Goal: Task Accomplishment & Management: Use online tool/utility

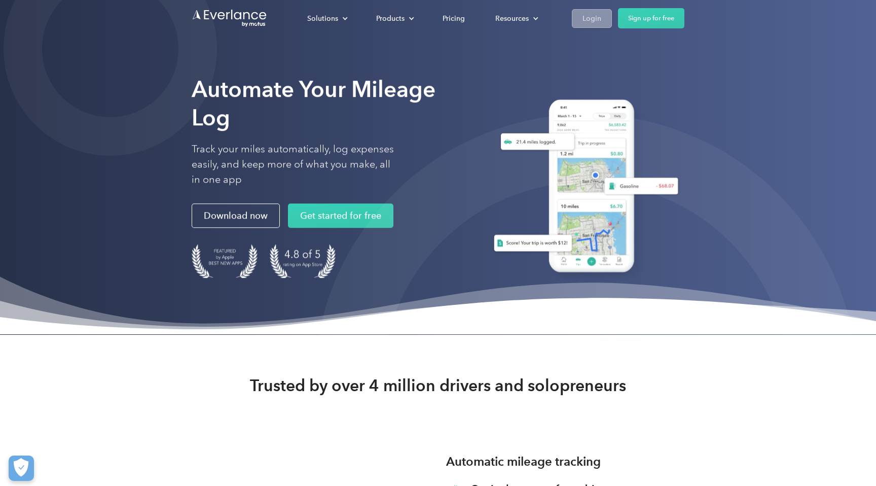
click at [583, 17] on div "Login" at bounding box center [592, 18] width 19 height 13
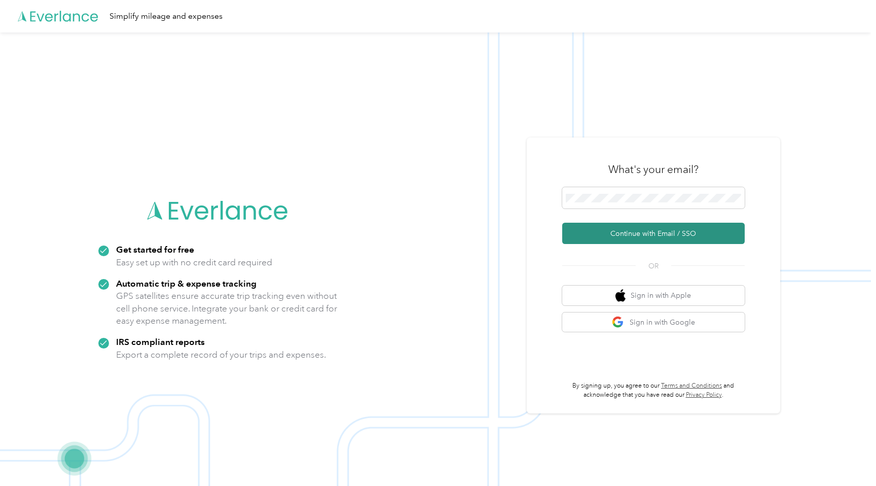
click at [674, 224] on button "Continue with Email / SSO" at bounding box center [654, 233] width 183 height 21
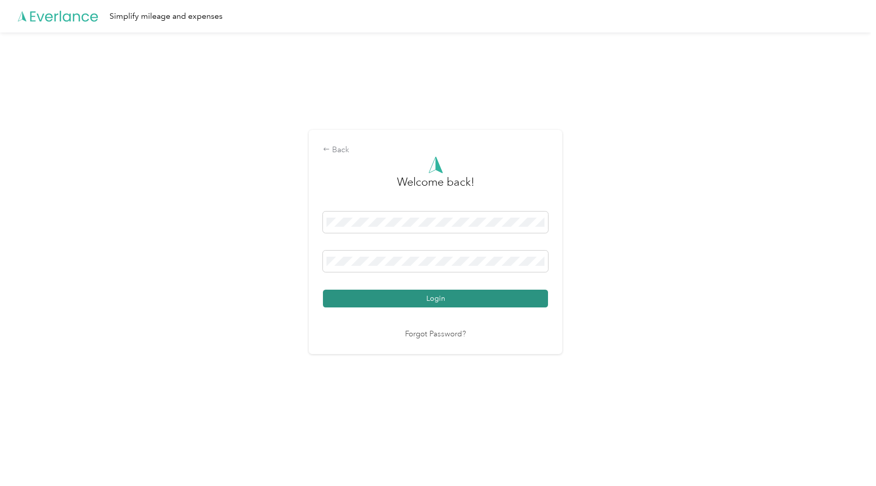
click at [447, 291] on button "Login" at bounding box center [435, 299] width 225 height 18
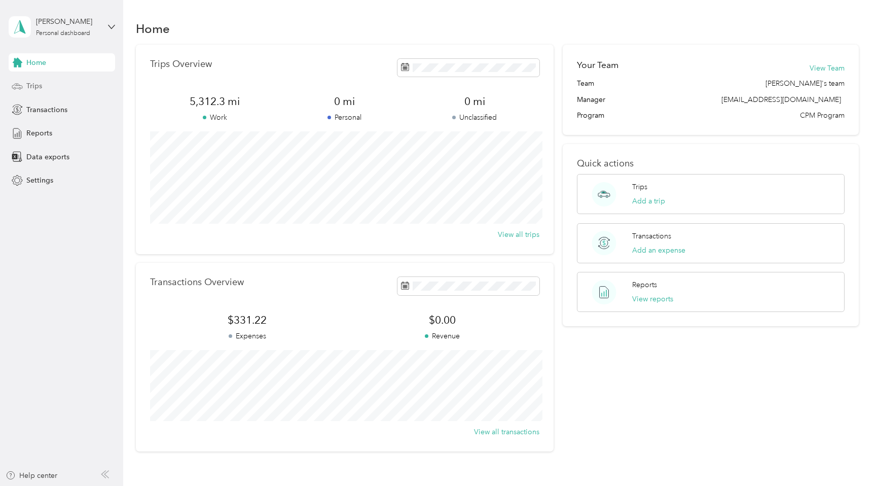
click at [52, 84] on div "Trips" at bounding box center [62, 86] width 107 height 18
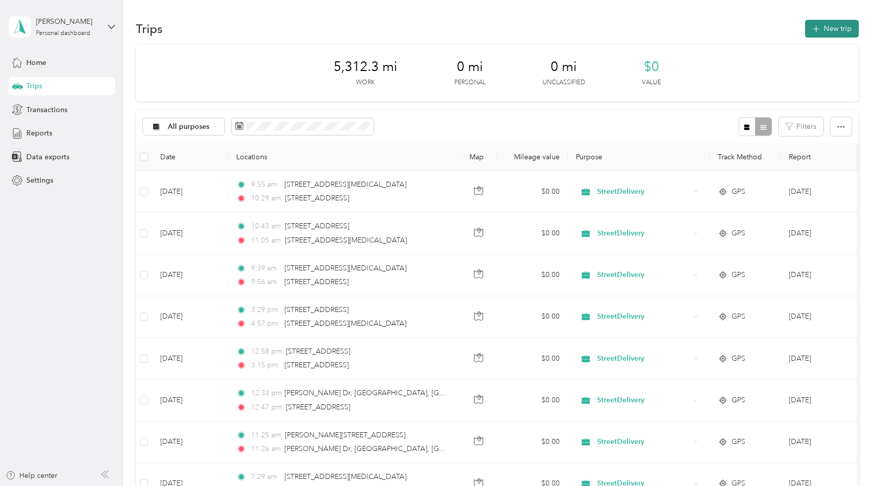
click at [822, 29] on icon "button" at bounding box center [817, 29] width 12 height 12
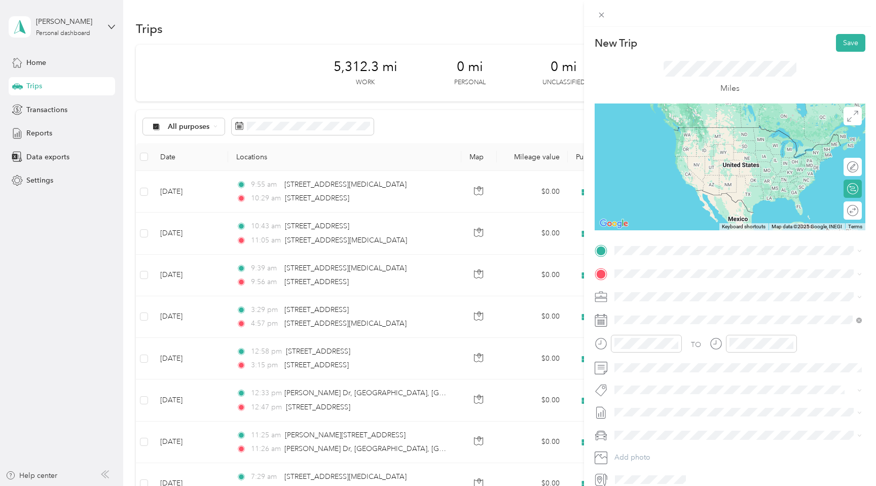
click at [691, 301] on ol "From search results 19565 Northwest 57th Avenue/Red Road Miami Gardens, Florida…" at bounding box center [738, 319] width 255 height 122
click at [688, 315] on span "4616 Northwest 107th Avenue Doral, Florida 33178, United States" at bounding box center [713, 310] width 159 height 9
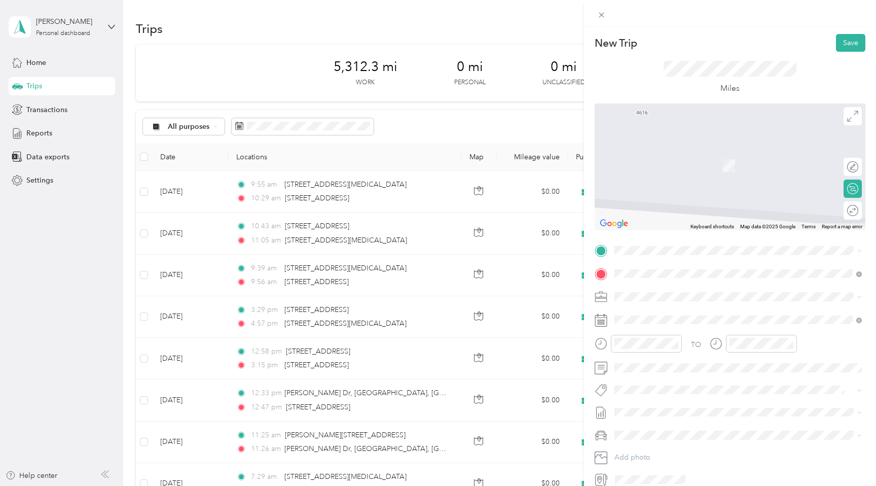
click at [658, 289] on span "19565 Northwest 57th Avenue/Red Road Miami Gardens, Florida 33055, United States" at bounding box center [684, 286] width 101 height 9
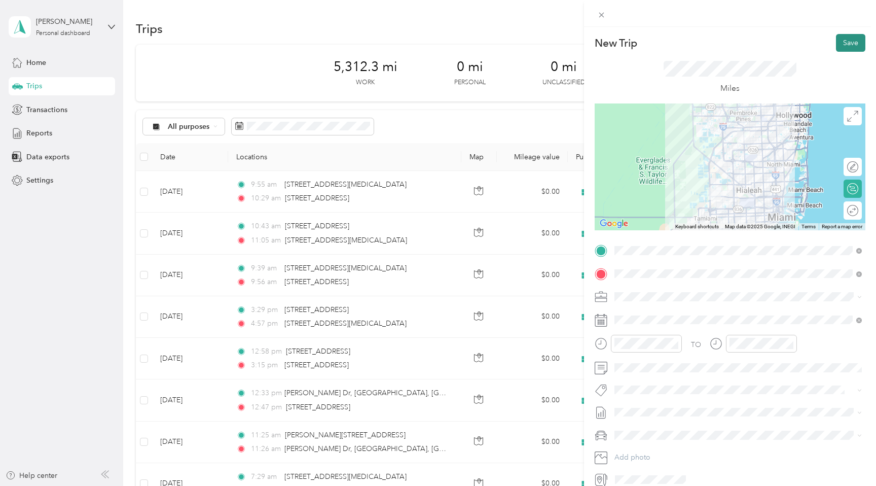
click at [854, 42] on button "Save" at bounding box center [850, 43] width 29 height 18
